Goal: Find specific page/section: Find specific page/section

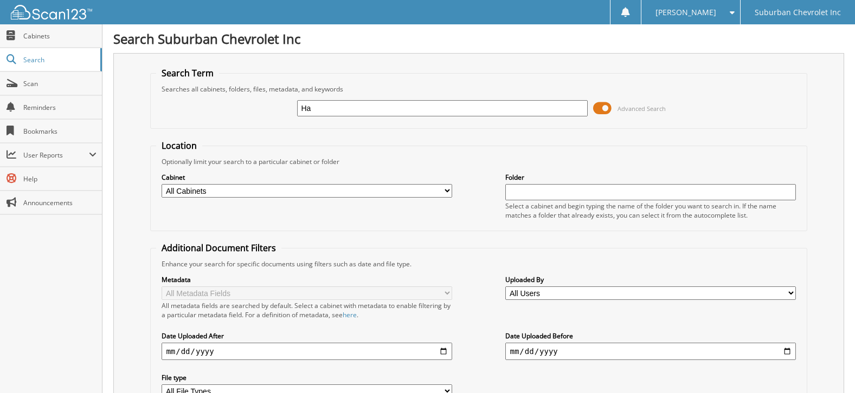
type input "H"
type input "R"
type input "[PERSON_NAME]"
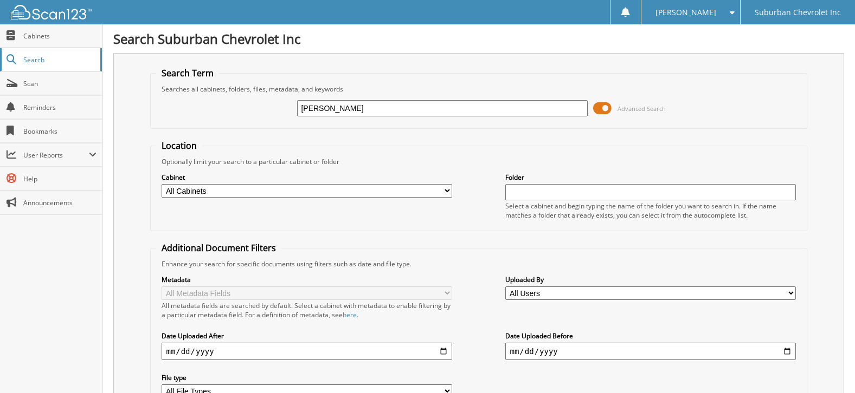
click at [39, 59] on span "Search" at bounding box center [59, 59] width 72 height 9
click at [29, 35] on span "Cabinets" at bounding box center [59, 35] width 73 height 9
click at [27, 35] on span "Cabinets" at bounding box center [59, 35] width 73 height 9
click at [25, 37] on span "Cabinets" at bounding box center [59, 35] width 73 height 9
